Goal: Transaction & Acquisition: Subscribe to service/newsletter

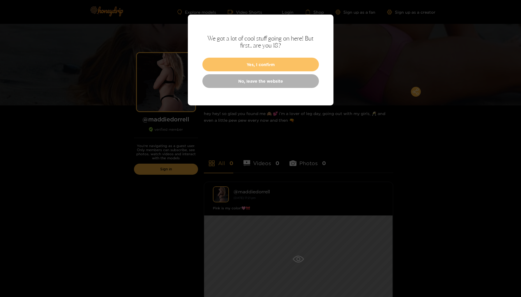
click at [252, 64] on button "Yes, I confirm" at bounding box center [260, 65] width 116 height 14
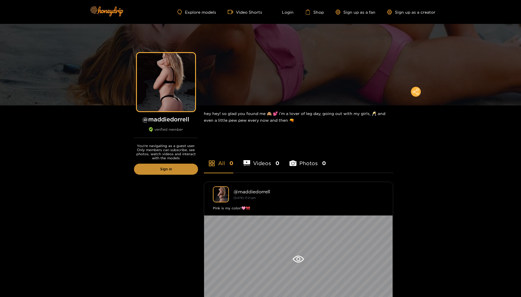
click at [164, 171] on link "Sign in" at bounding box center [166, 169] width 64 height 11
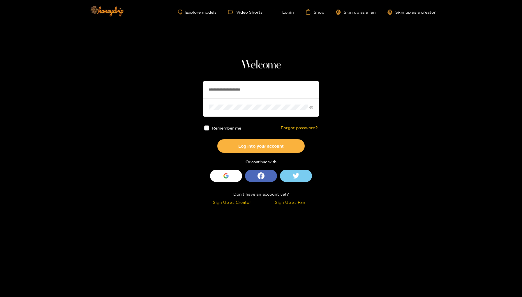
type input "**********"
click at [243, 149] on button "Log into your account" at bounding box center [260, 146] width 87 height 14
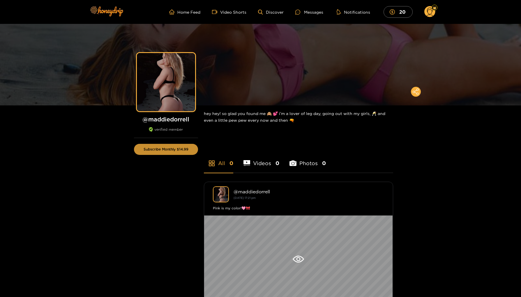
click at [165, 149] on button "Subscribe Monthly $14.99" at bounding box center [166, 149] width 64 height 11
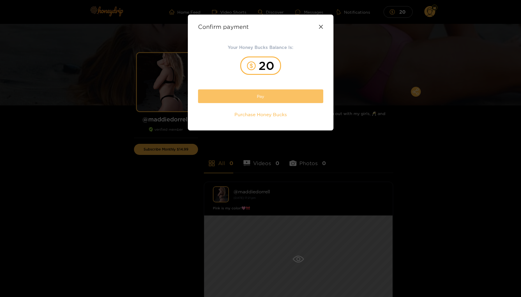
click at [256, 98] on button "Pay" at bounding box center [260, 96] width 125 height 14
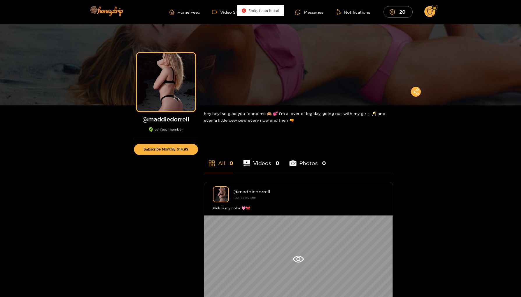
click at [244, 10] on icon "close-circle" at bounding box center [244, 10] width 4 height 4
